Goal: Information Seeking & Learning: Learn about a topic

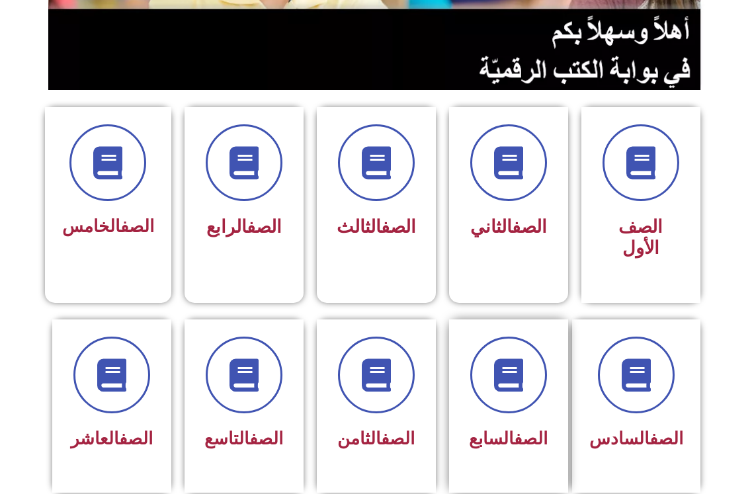
scroll to position [265, 0]
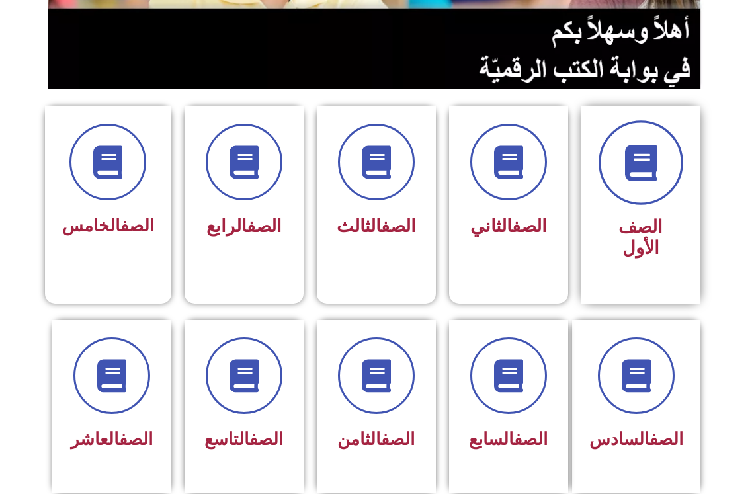
click at [625, 175] on icon at bounding box center [641, 163] width 36 height 36
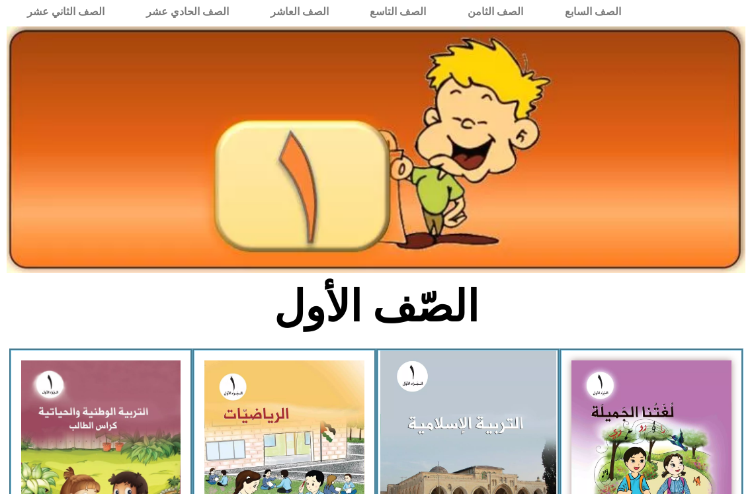
scroll to position [132, 0]
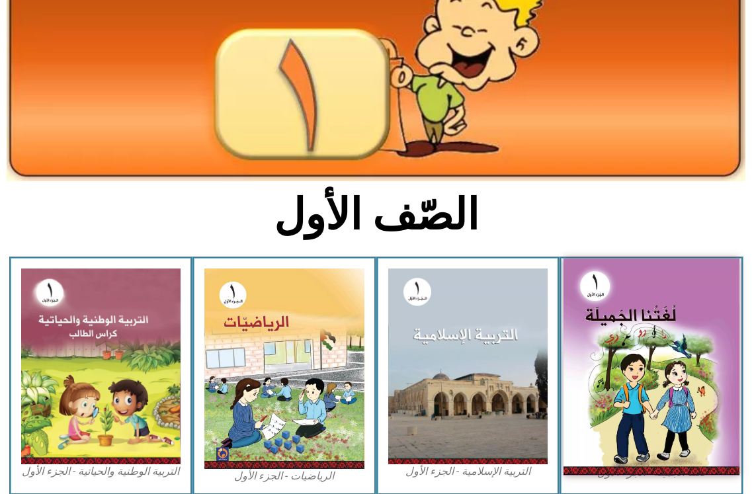
click at [660, 357] on img at bounding box center [652, 367] width 176 height 217
click at [667, 412] on img at bounding box center [652, 367] width 176 height 217
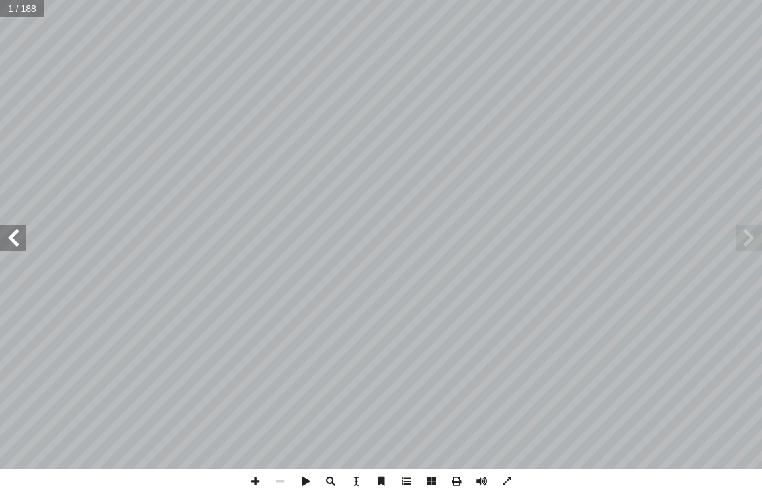
click at [11, 236] on span at bounding box center [13, 238] width 26 height 26
click at [15, 236] on span at bounding box center [13, 238] width 26 height 26
click at [16, 236] on span at bounding box center [13, 238] width 26 height 26
click at [6, 241] on span at bounding box center [13, 238] width 26 height 26
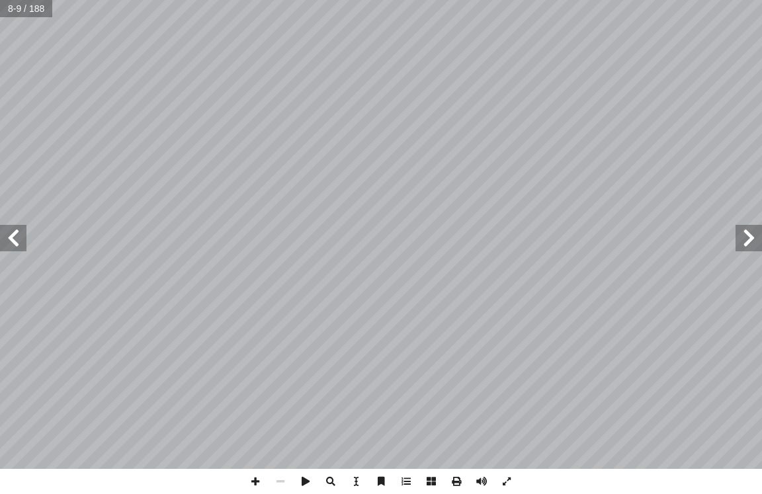
click at [6, 241] on span at bounding box center [13, 238] width 26 height 26
click at [5, 240] on span at bounding box center [13, 238] width 26 height 26
click at [4, 240] on span at bounding box center [13, 238] width 26 height 26
click at [3, 238] on span at bounding box center [13, 238] width 26 height 26
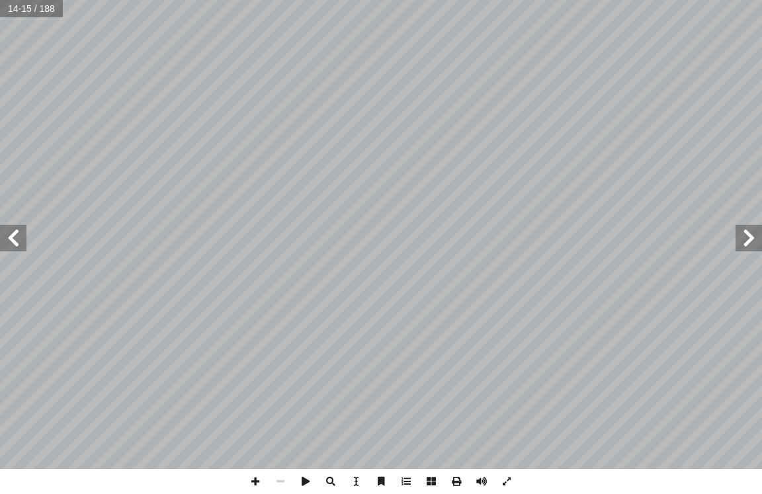
click at [3, 236] on span at bounding box center [13, 238] width 26 height 26
click at [2, 234] on span at bounding box center [13, 238] width 26 height 26
click at [1, 234] on span at bounding box center [13, 238] width 26 height 26
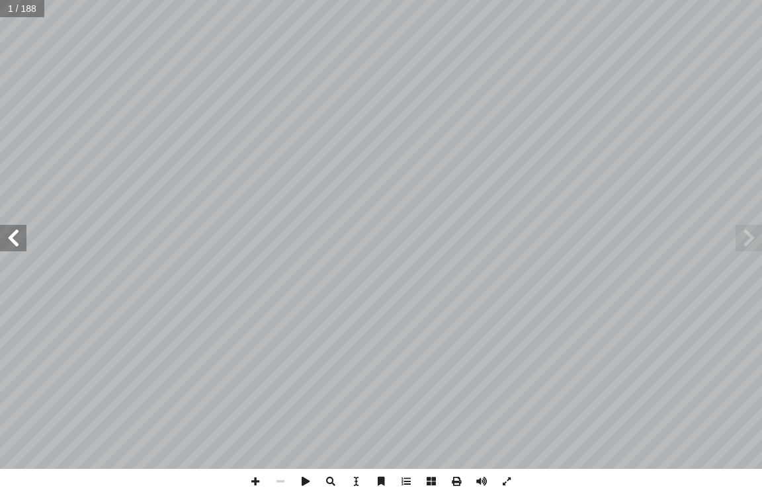
click at [13, 243] on span at bounding box center [13, 238] width 26 height 26
click at [13, 242] on span at bounding box center [13, 238] width 26 height 26
click at [13, 241] on span at bounding box center [13, 238] width 26 height 26
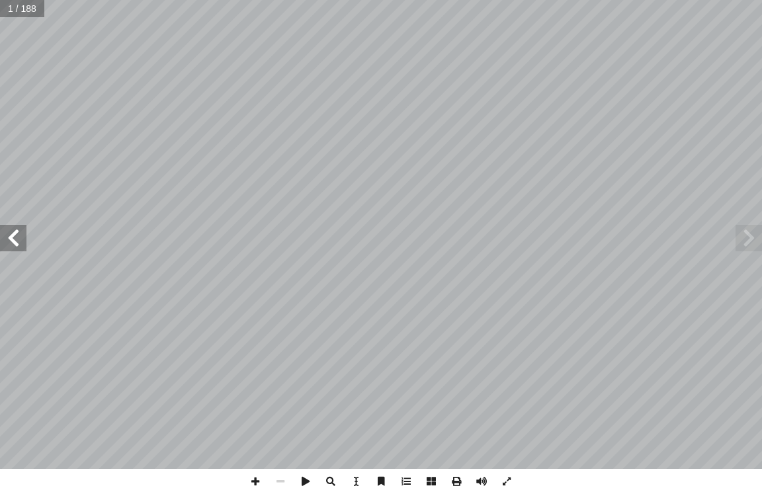
click at [13, 241] on span at bounding box center [13, 238] width 26 height 26
click at [14, 238] on span at bounding box center [13, 238] width 26 height 26
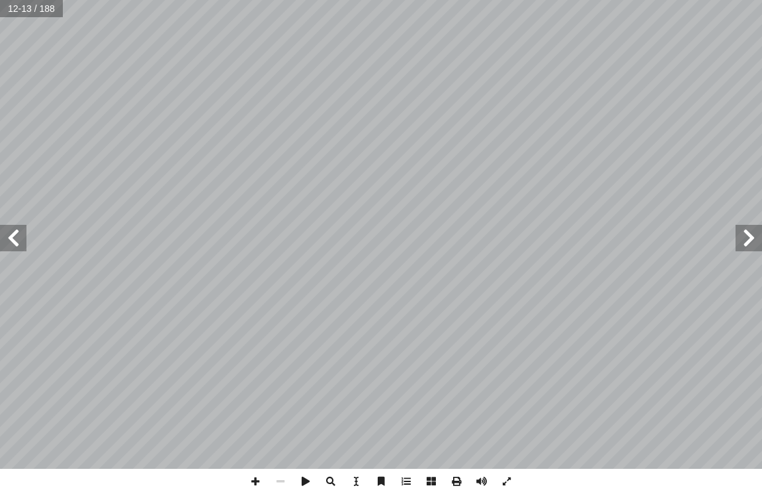
click at [20, 247] on span at bounding box center [13, 238] width 26 height 26
click at [11, 238] on span at bounding box center [13, 238] width 26 height 26
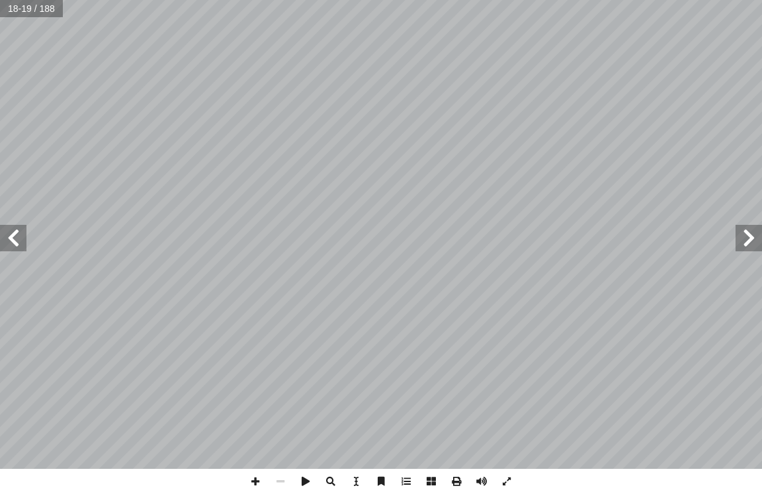
click at [11, 238] on span at bounding box center [13, 238] width 26 height 26
click at [12, 240] on span at bounding box center [13, 238] width 26 height 26
